Goal: Information Seeking & Learning: Understand process/instructions

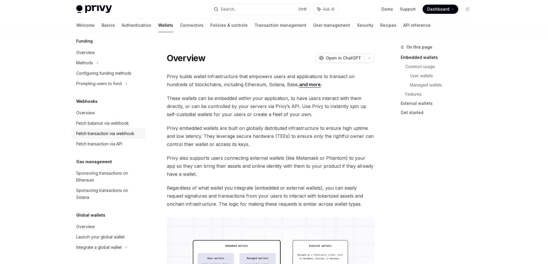
scroll to position [86, 0]
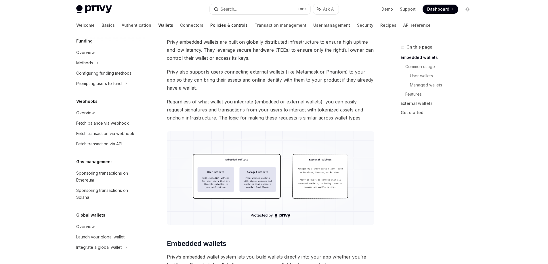
click at [210, 25] on link "Policies & controls" at bounding box center [228, 25] width 37 height 14
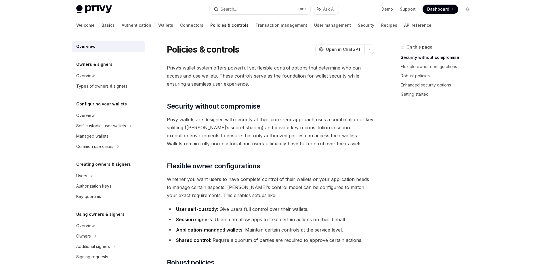
scroll to position [86, 0]
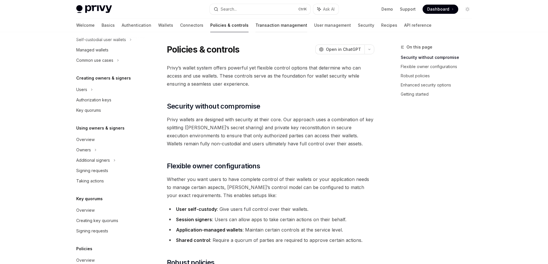
click at [255, 27] on link "Transaction management" at bounding box center [281, 25] width 52 height 14
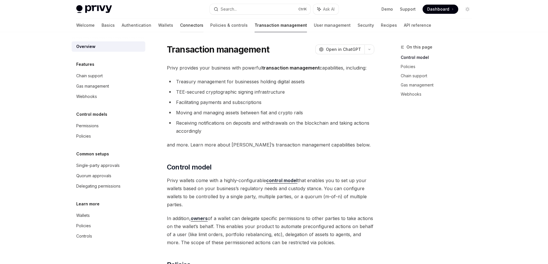
click at [180, 28] on link "Connectors" at bounding box center [191, 25] width 23 height 14
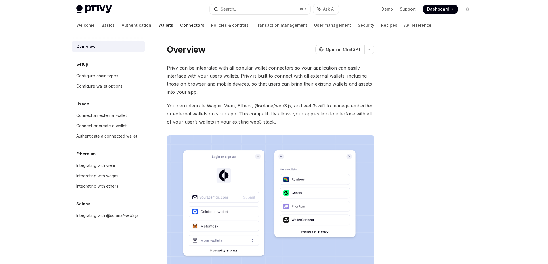
click at [158, 26] on link "Wallets" at bounding box center [165, 25] width 15 height 14
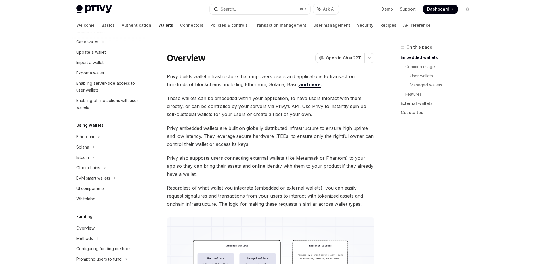
scroll to position [115, 0]
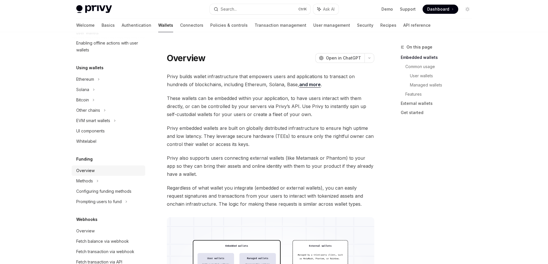
click at [86, 170] on div "Overview" at bounding box center [85, 170] width 18 height 7
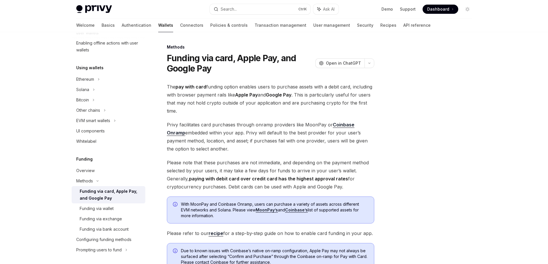
click at [422, 146] on div at bounding box center [432, 154] width 87 height 221
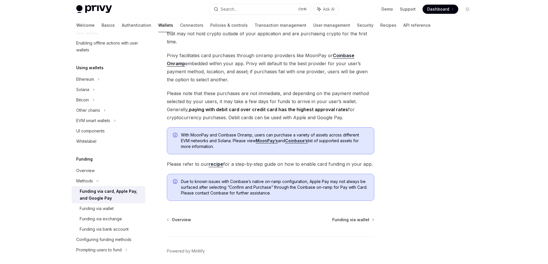
scroll to position [91, 0]
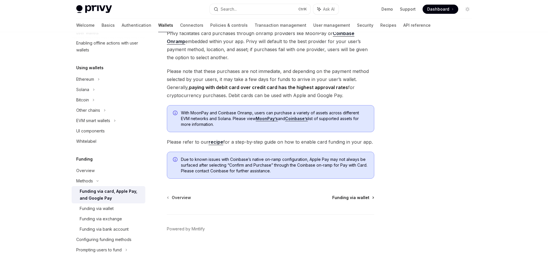
click at [355, 198] on span "Funding via wallet" at bounding box center [350, 198] width 37 height 6
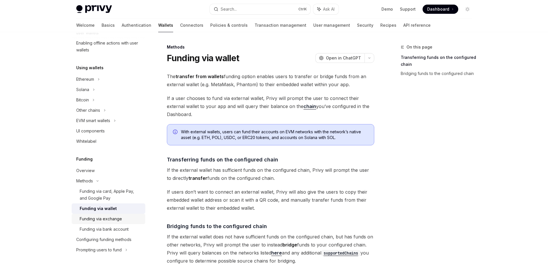
scroll to position [86, 0]
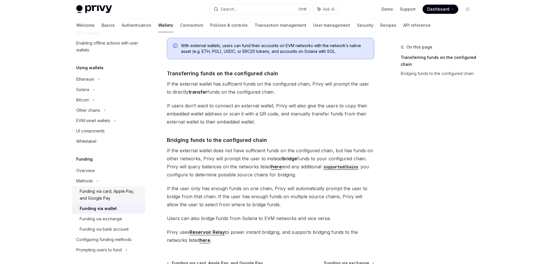
click at [117, 193] on div "Funding via card, Apple Pay, and Google Pay" at bounding box center [111, 195] width 62 height 14
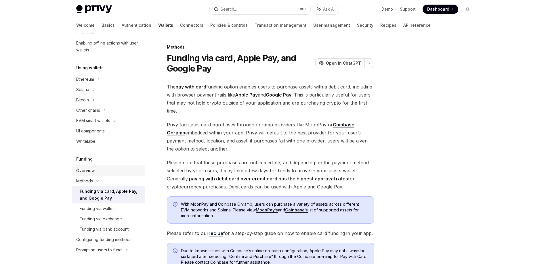
click at [99, 171] on div "Overview" at bounding box center [109, 170] width 66 height 7
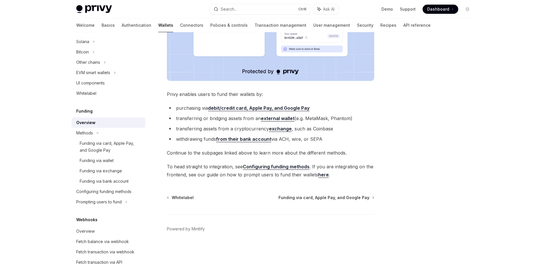
scroll to position [201, 0]
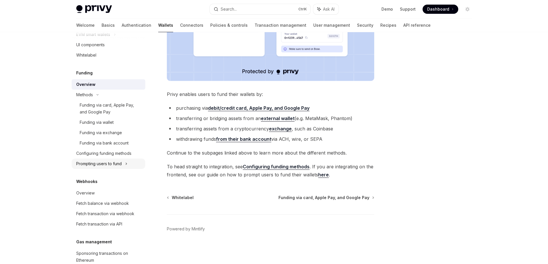
click at [100, 28] on div "Prompting users to fund" at bounding box center [88, 24] width 24 height 7
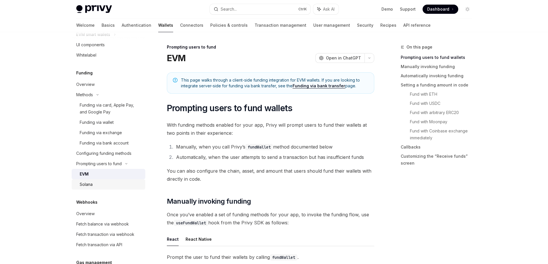
click at [89, 186] on div "Solana" at bounding box center [86, 184] width 13 height 7
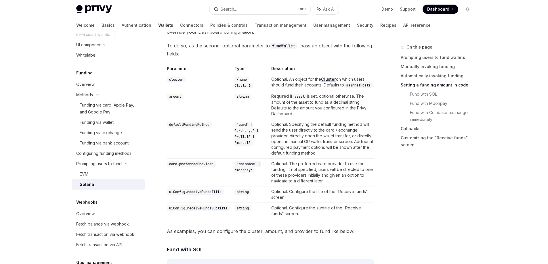
scroll to position [460, 0]
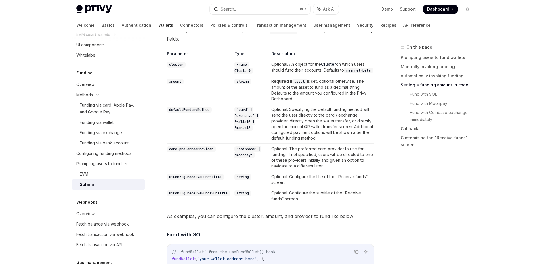
click at [178, 66] on code "cluster" at bounding box center [176, 65] width 19 height 6
drag, startPoint x: 299, startPoint y: 73, endPoint x: 276, endPoint y: 66, distance: 24.6
click at [276, 66] on td "Optional. An object for the Cluster on which users should fund their accounts. …" at bounding box center [321, 67] width 105 height 17
click at [299, 76] on td "Optional. An object for the Cluster on which users should fund their accounts. …" at bounding box center [321, 67] width 105 height 17
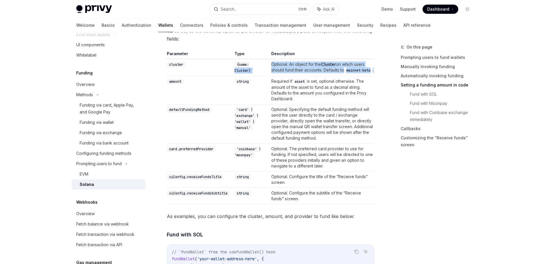
drag, startPoint x: 296, startPoint y: 77, endPoint x: 268, endPoint y: 65, distance: 30.4
click at [268, 65] on tr "cluster {name: Cluster} Optional. An object for the Cluster on which users shou…" at bounding box center [270, 67] width 207 height 17
click at [277, 67] on td "Optional. An object for the Cluster on which users should fund their accounts. …" at bounding box center [321, 67] width 105 height 17
drag, startPoint x: 272, startPoint y: 63, endPoint x: 289, endPoint y: 77, distance: 21.5
click at [289, 76] on td "Optional. An object for the Cluster on which users should fund their accounts. …" at bounding box center [321, 67] width 105 height 17
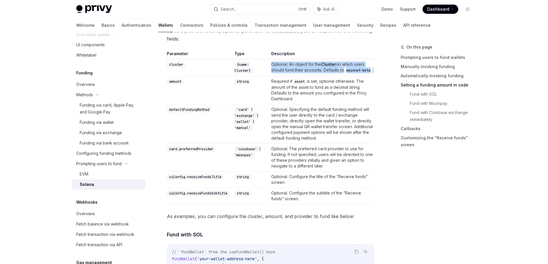
click at [285, 80] on div at bounding box center [285, 80] width 0 height 0
click at [425, 180] on div "On this page Prompting users to fund wallets Manually invoking funding Automati…" at bounding box center [432, 154] width 87 height 221
click at [188, 71] on td "cluster" at bounding box center [199, 67] width 65 height 17
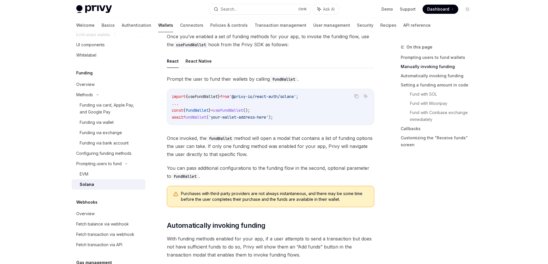
scroll to position [173, 0]
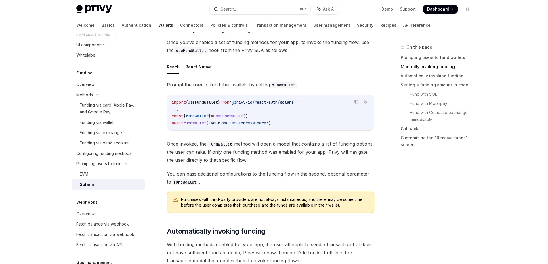
click at [199, 118] on span "fundWallet" at bounding box center [197, 116] width 23 height 5
click at [295, 117] on code "import { useFundWallet } from '@privy-io/react-auth/solana' ; ... const { fundW…" at bounding box center [271, 113] width 198 height 28
click at [236, 114] on span "useFundWallet" at bounding box center [228, 116] width 30 height 5
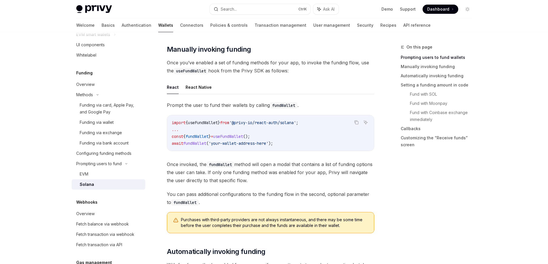
scroll to position [144, 0]
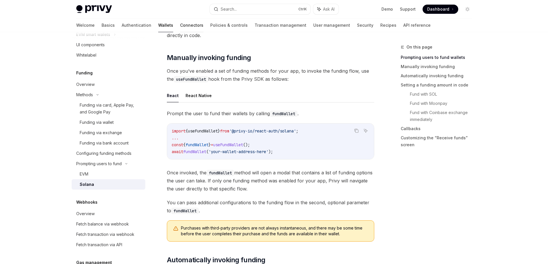
click at [180, 23] on link "Connectors" at bounding box center [191, 25] width 23 height 14
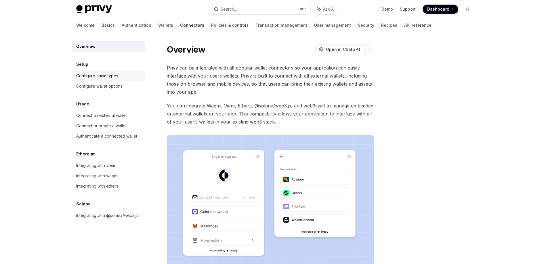
click at [112, 80] on link "Configure chain types" at bounding box center [109, 76] width 74 height 10
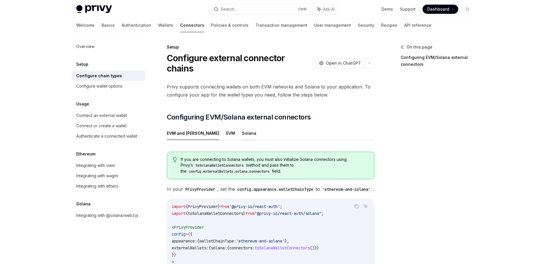
click at [242, 127] on button "Solana" at bounding box center [249, 134] width 14 height 14
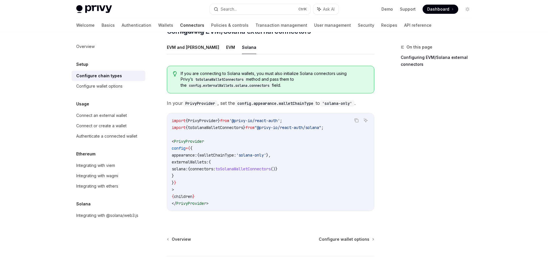
scroll to position [86, 0]
click at [98, 86] on div "Configure wallet options" at bounding box center [99, 86] width 46 height 7
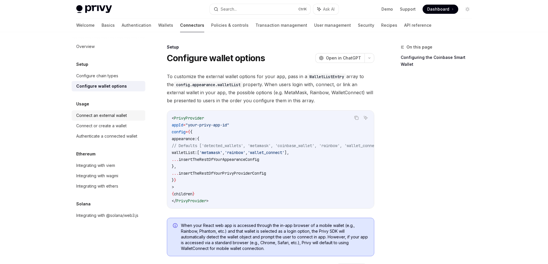
click at [95, 114] on div "Connect an external wallet" at bounding box center [101, 115] width 51 height 7
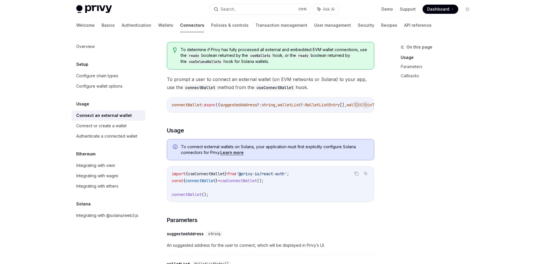
scroll to position [86, 0]
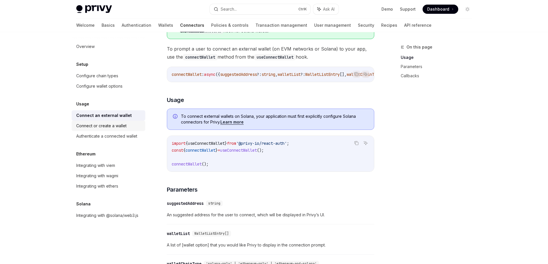
click at [95, 127] on div "Connect or create a wallet" at bounding box center [101, 126] width 50 height 7
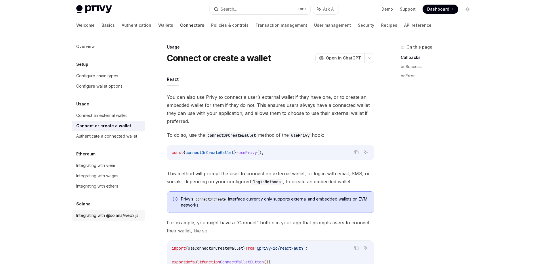
click at [94, 214] on div "Integrating with @solana/web3.js" at bounding box center [107, 215] width 62 height 7
type textarea "*"
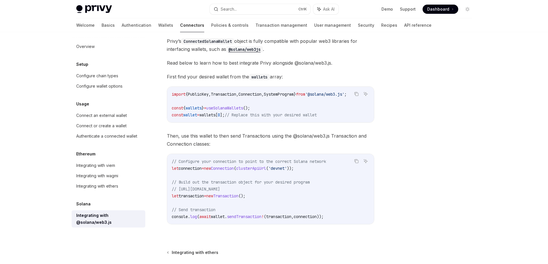
scroll to position [86, 0]
